Goal: Check status: Check status

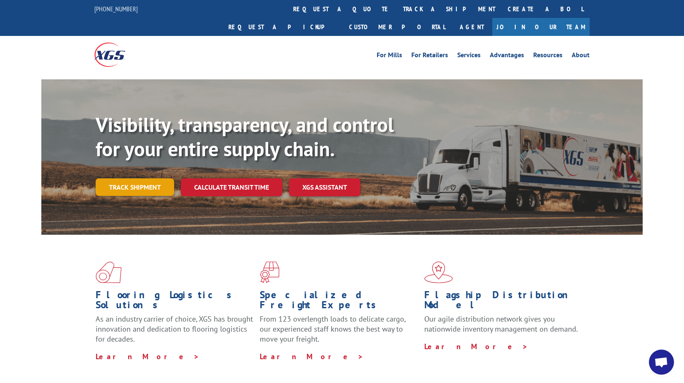
click at [139, 178] on link "Track shipment" at bounding box center [135, 187] width 79 height 18
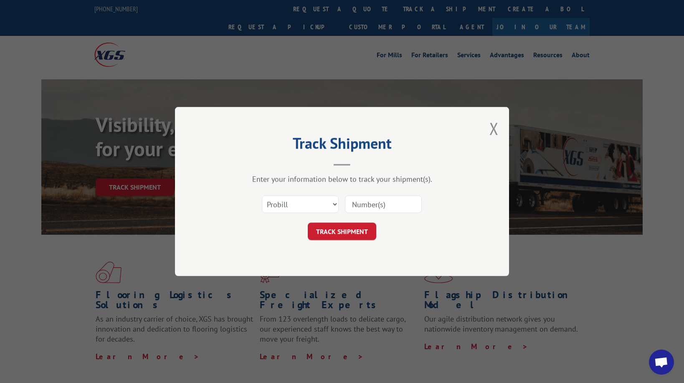
click at [385, 205] on input at bounding box center [383, 204] width 77 height 18
type input "175495543"
click at [332, 230] on button "TRACK SHIPMENT" at bounding box center [342, 232] width 68 height 18
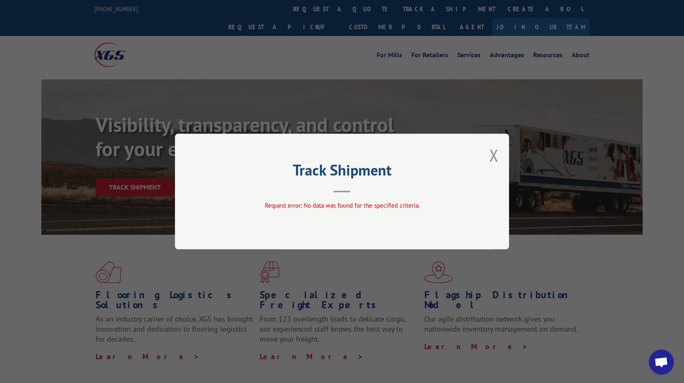
click at [494, 156] on button "Close modal" at bounding box center [493, 155] width 9 height 22
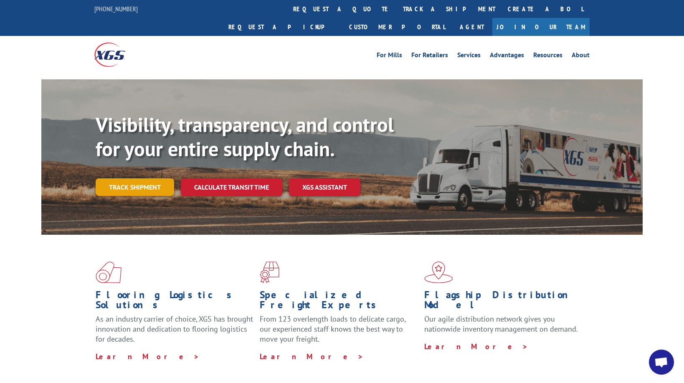
click at [130, 178] on link "Track shipment" at bounding box center [135, 187] width 79 height 18
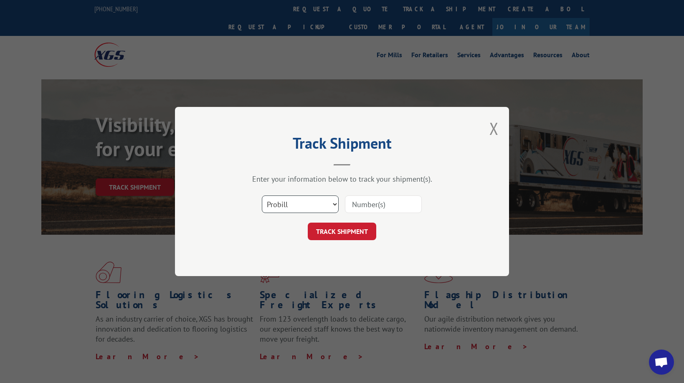
click at [332, 204] on select "Select category... Probill BOL PO" at bounding box center [300, 204] width 77 height 18
select select "bol"
click at [262, 195] on select "Select category... Probill BOL PO" at bounding box center [300, 204] width 77 height 18
click at [389, 204] on input at bounding box center [383, 204] width 77 height 18
type input "17549543"
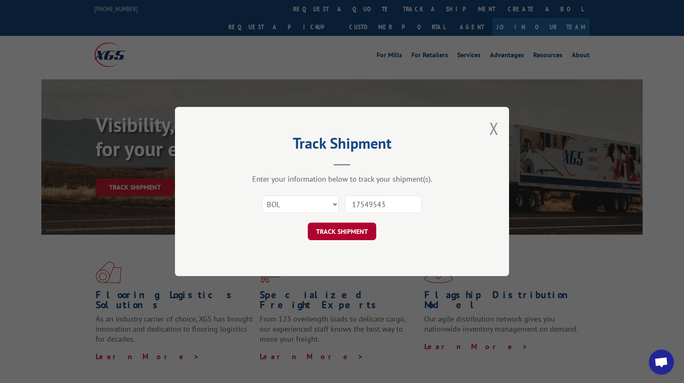
click at [339, 233] on button "TRACK SHIPMENT" at bounding box center [342, 232] width 68 height 18
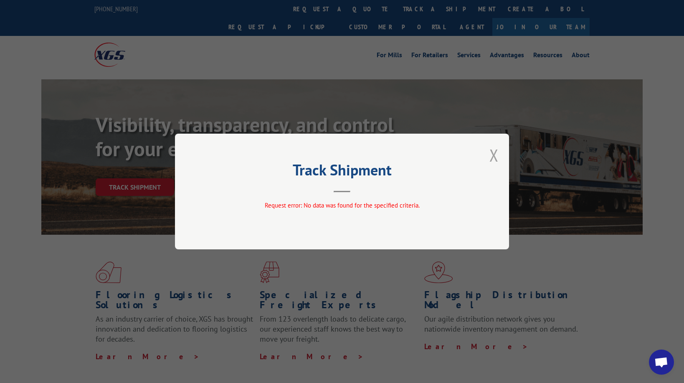
click at [492, 156] on button "Close modal" at bounding box center [493, 155] width 9 height 22
